Goal: Use online tool/utility: Use online tool/utility

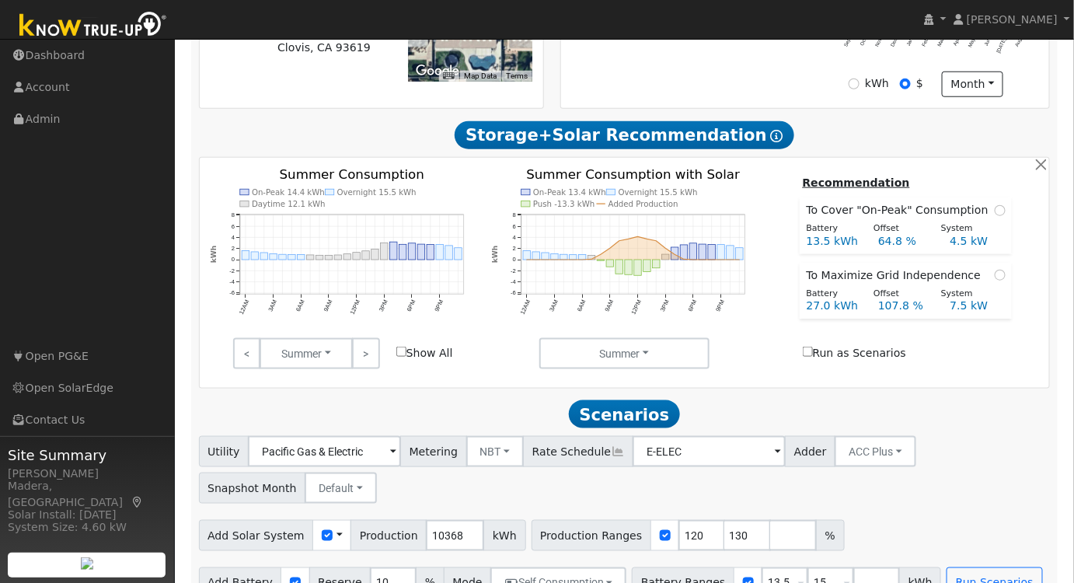
scroll to position [476, 0]
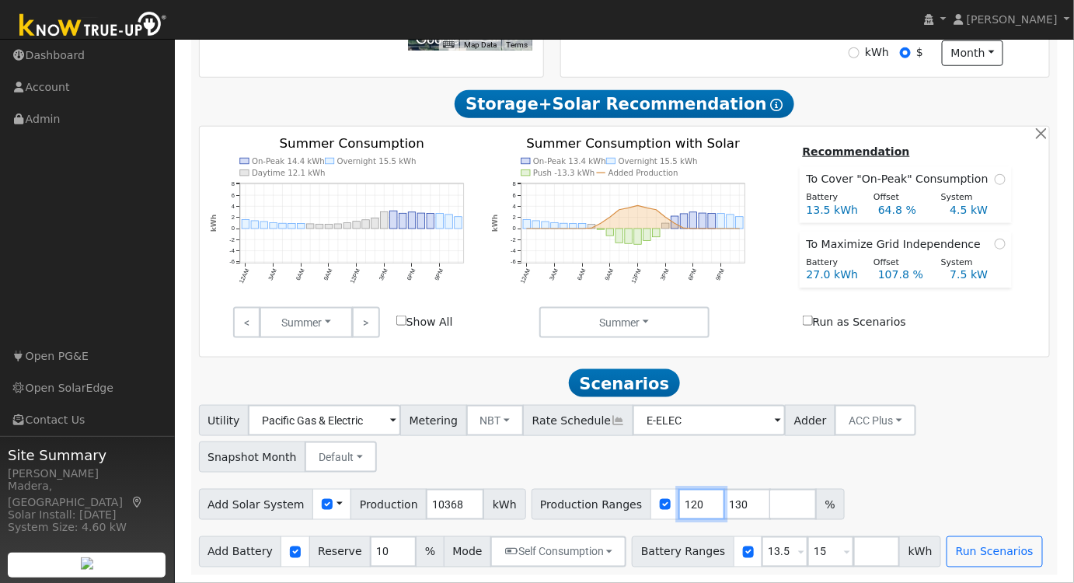
drag, startPoint x: 671, startPoint y: 501, endPoint x: 621, endPoint y: 499, distance: 50.6
click at [621, 499] on div "Production Ranges 120 130 %" at bounding box center [687, 504] width 313 height 31
type input "130"
type input "1"
type input "115"
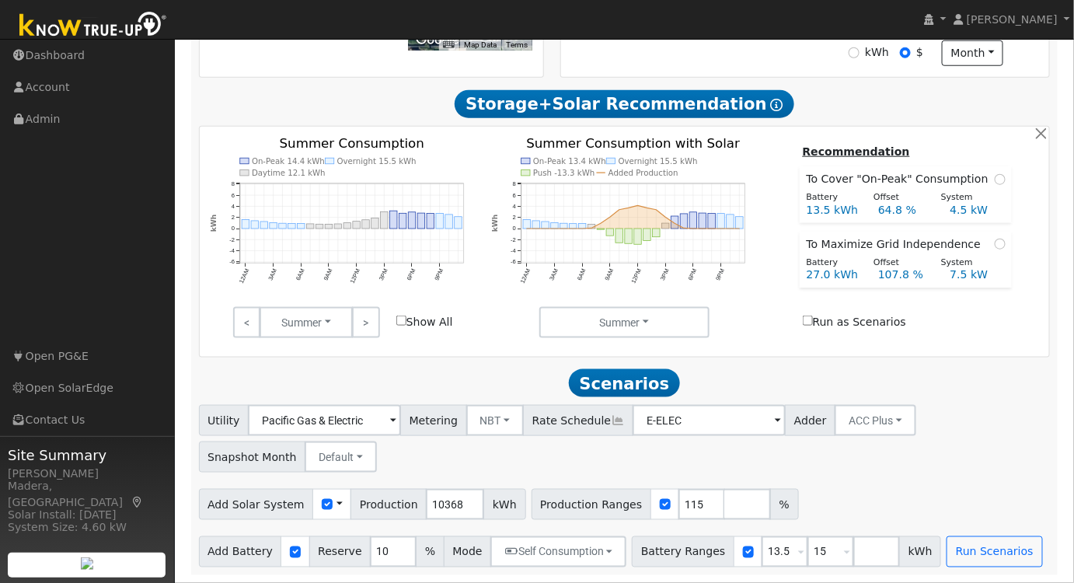
click at [829, 451] on div "Utility Pacific Gas & Electric Metering NBT NEM NBT Rate Schedule E-ELEC Adder …" at bounding box center [624, 435] width 857 height 73
drag, startPoint x: 803, startPoint y: 552, endPoint x: 713, endPoint y: 535, distance: 92.5
click at [713, 535] on div "Add Battery Reserve 10 % Mode Self Consumption Self Consumption Peak Savings AC…" at bounding box center [624, 549] width 857 height 37
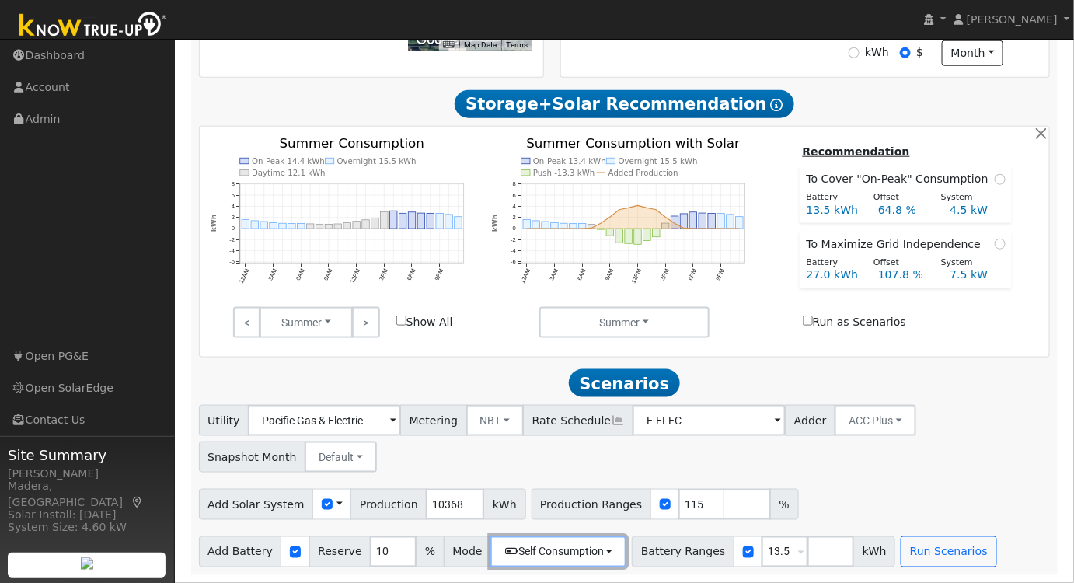
click at [522, 555] on button "Self Consumption" at bounding box center [558, 551] width 136 height 31
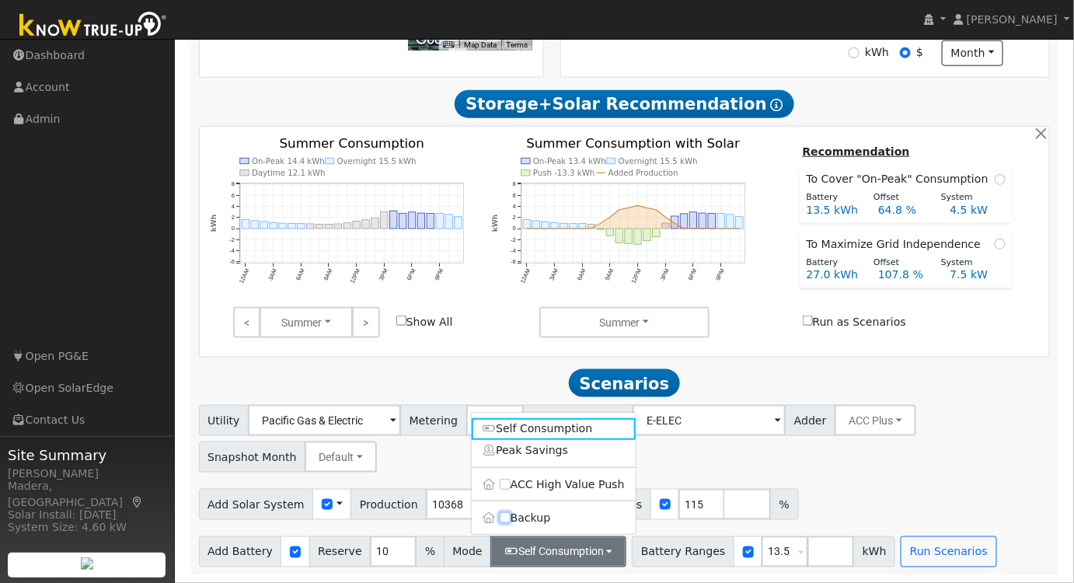
click at [505, 521] on input "Backup" at bounding box center [505, 518] width 11 height 11
checkbox input "true"
type input "20"
click at [932, 454] on div "Utility Pacific Gas & Electric Metering NBT NEM NBT Rate Schedule E-ELEC Adder …" at bounding box center [624, 435] width 857 height 73
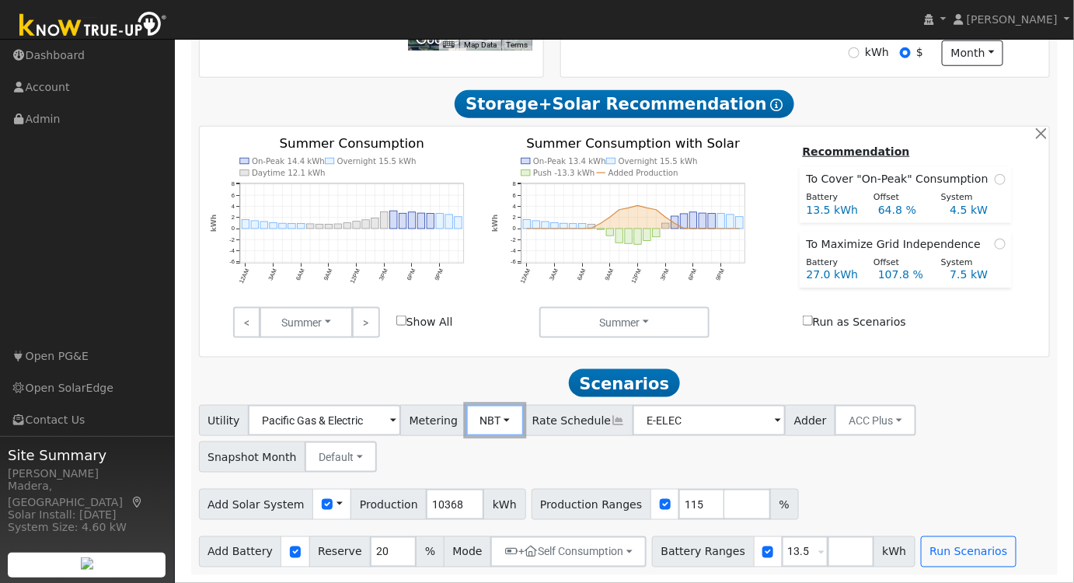
click at [486, 414] on button "NBT" at bounding box center [495, 420] width 58 height 31
click at [483, 457] on link "NEM" at bounding box center [509, 455] width 108 height 22
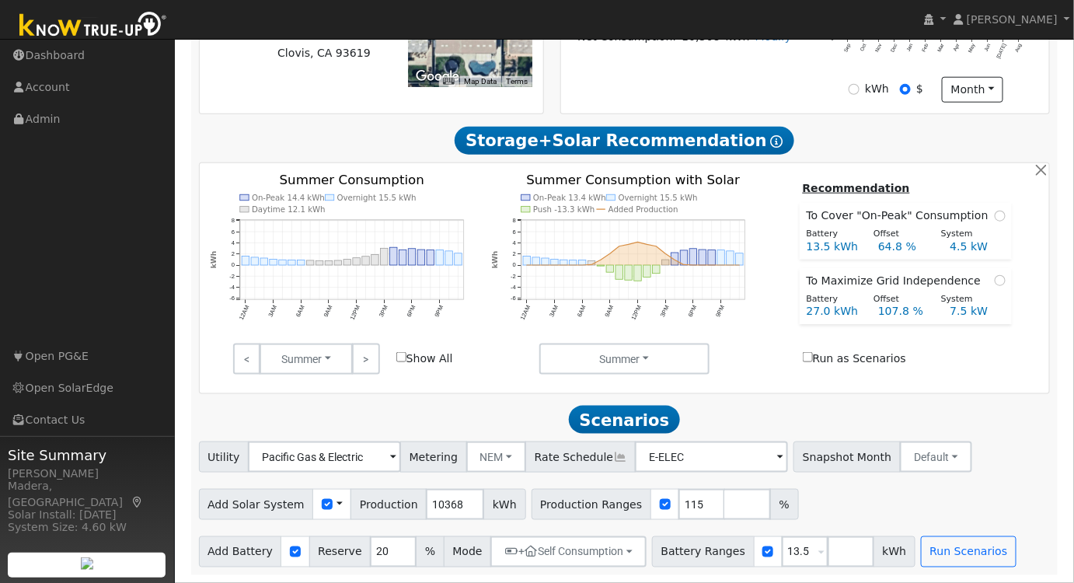
scroll to position [439, 0]
click at [921, 551] on button "Run Scenarios" at bounding box center [969, 551] width 96 height 31
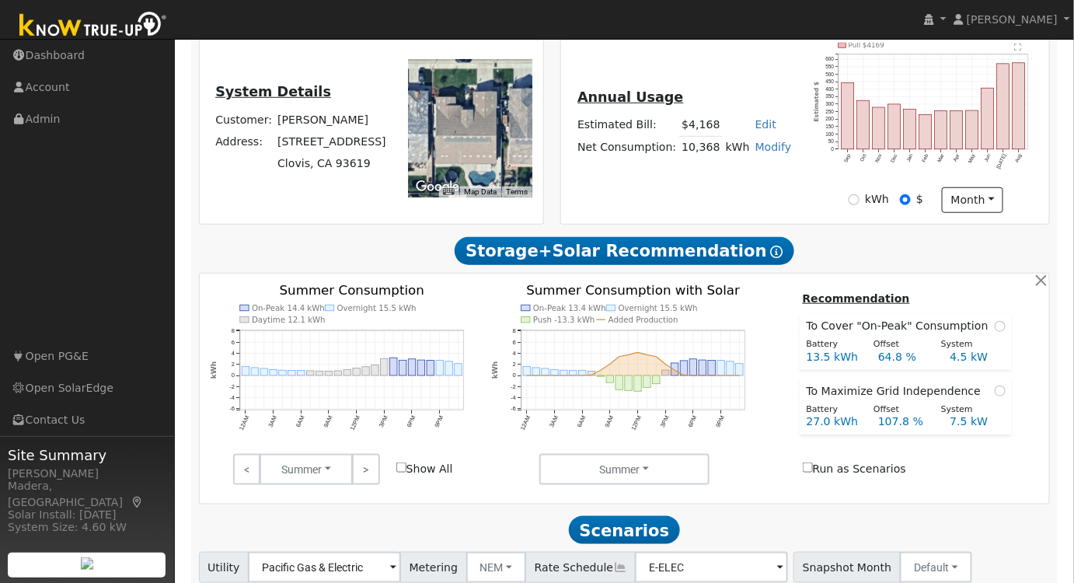
scroll to position [162, 0]
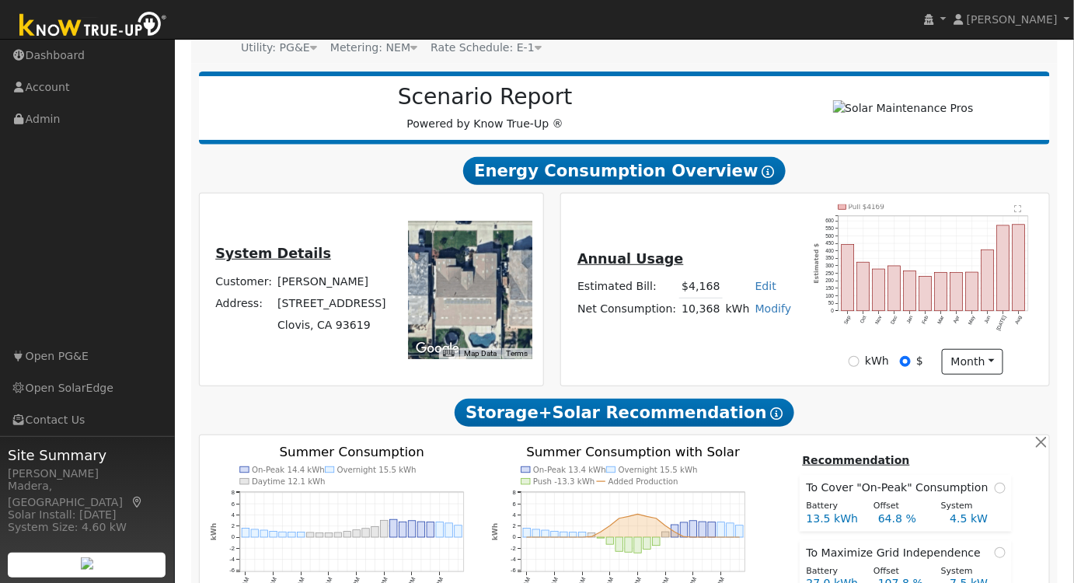
click at [653, 352] on div "Annual Usage Estimated Bill: $4,168 Edit Estimated Bill $ Annual Net Consumptio…" at bounding box center [804, 289] width 483 height 170
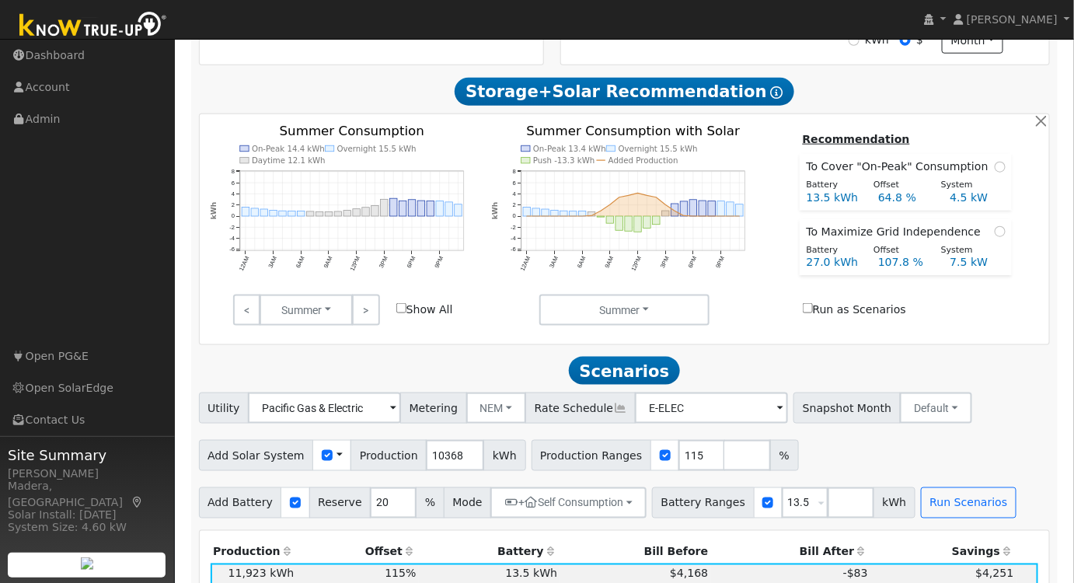
scroll to position [0, 0]
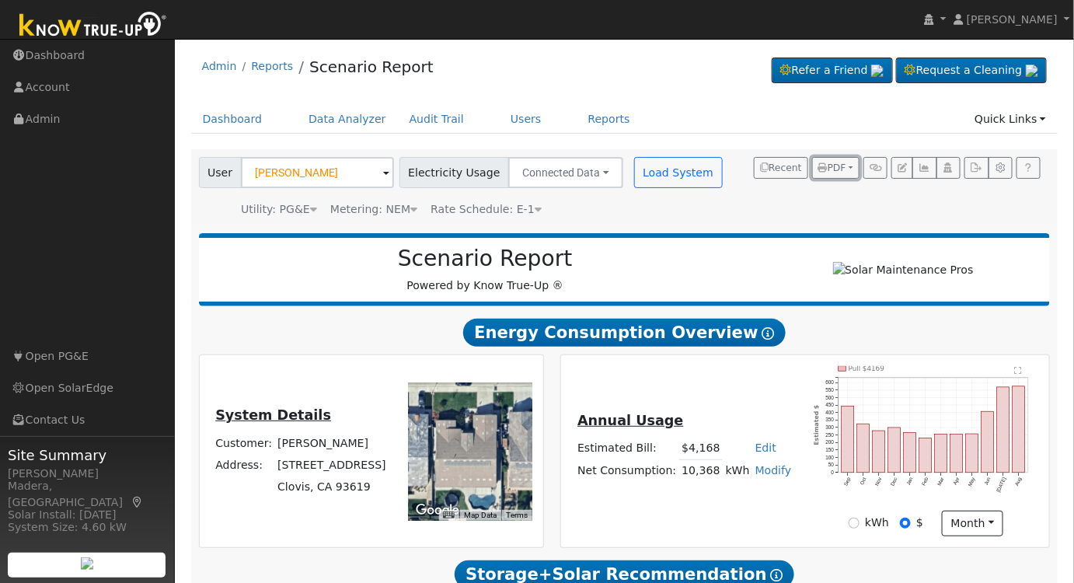
click at [839, 166] on span "PDF" at bounding box center [832, 167] width 28 height 11
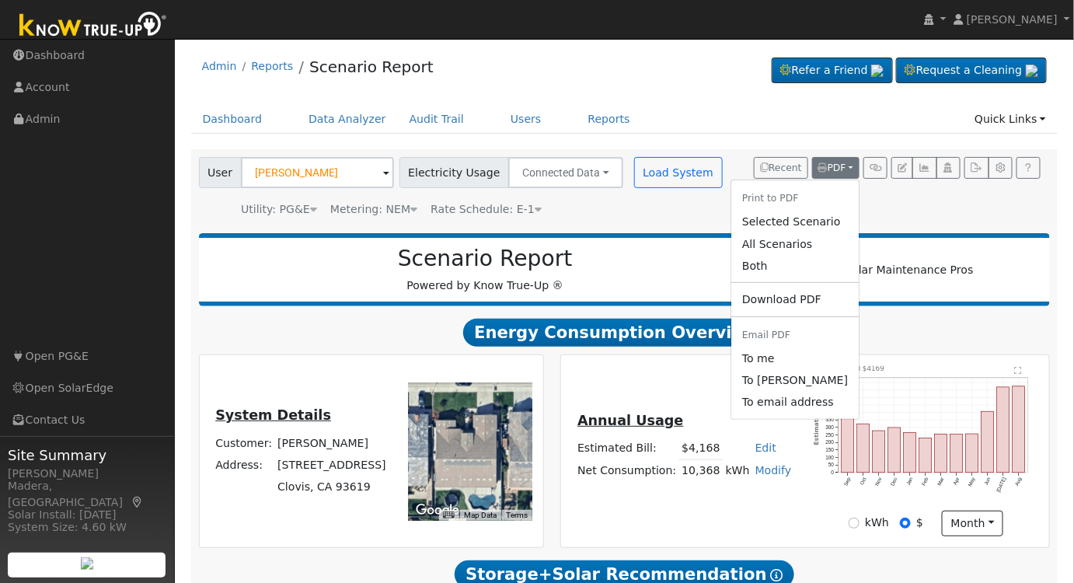
drag, startPoint x: 793, startPoint y: 215, endPoint x: 440, endPoint y: 260, distance: 355.5
click at [793, 215] on link "Selected Scenario" at bounding box center [794, 222] width 127 height 22
